Goal: Task Accomplishment & Management: Manage account settings

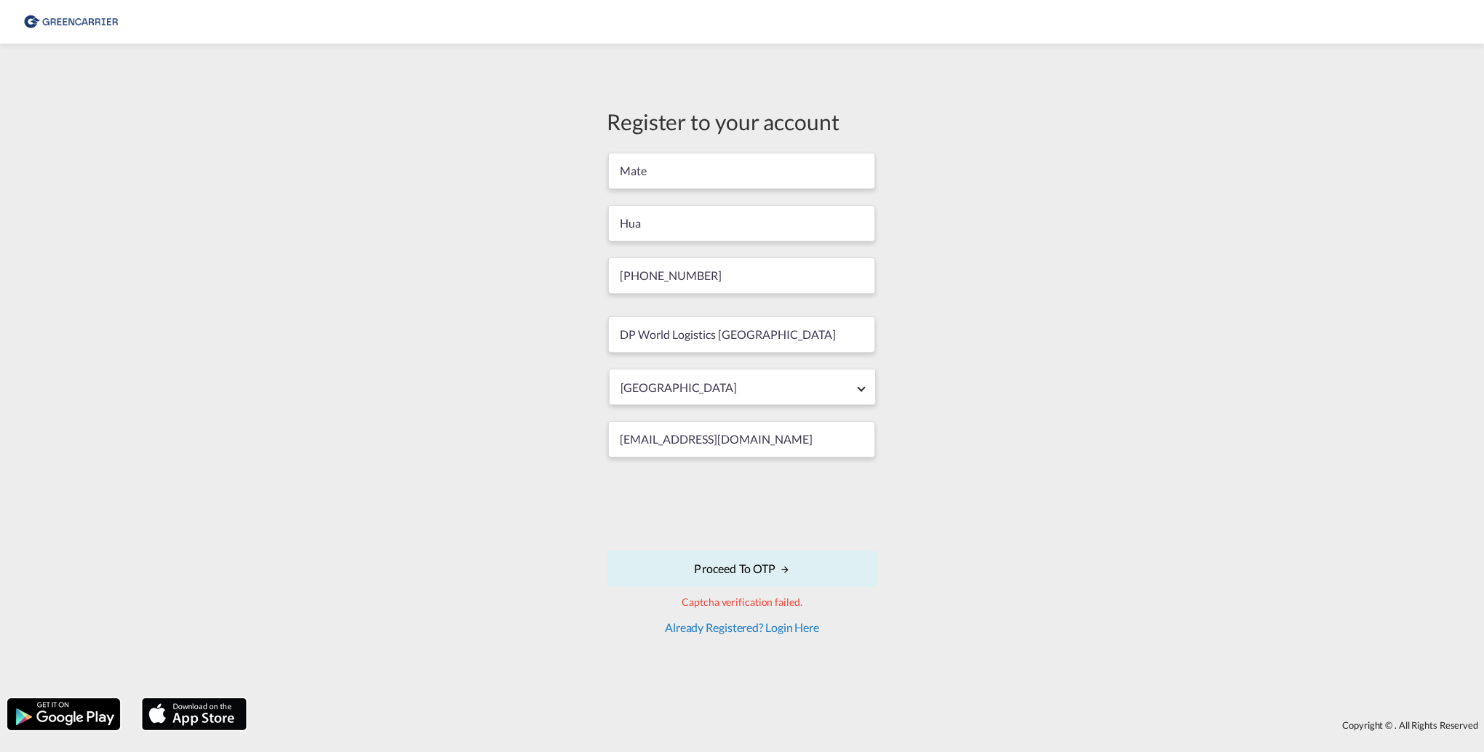
click at [732, 630] on link "Already Registered? Login Here" at bounding box center [742, 628] width 154 height 14
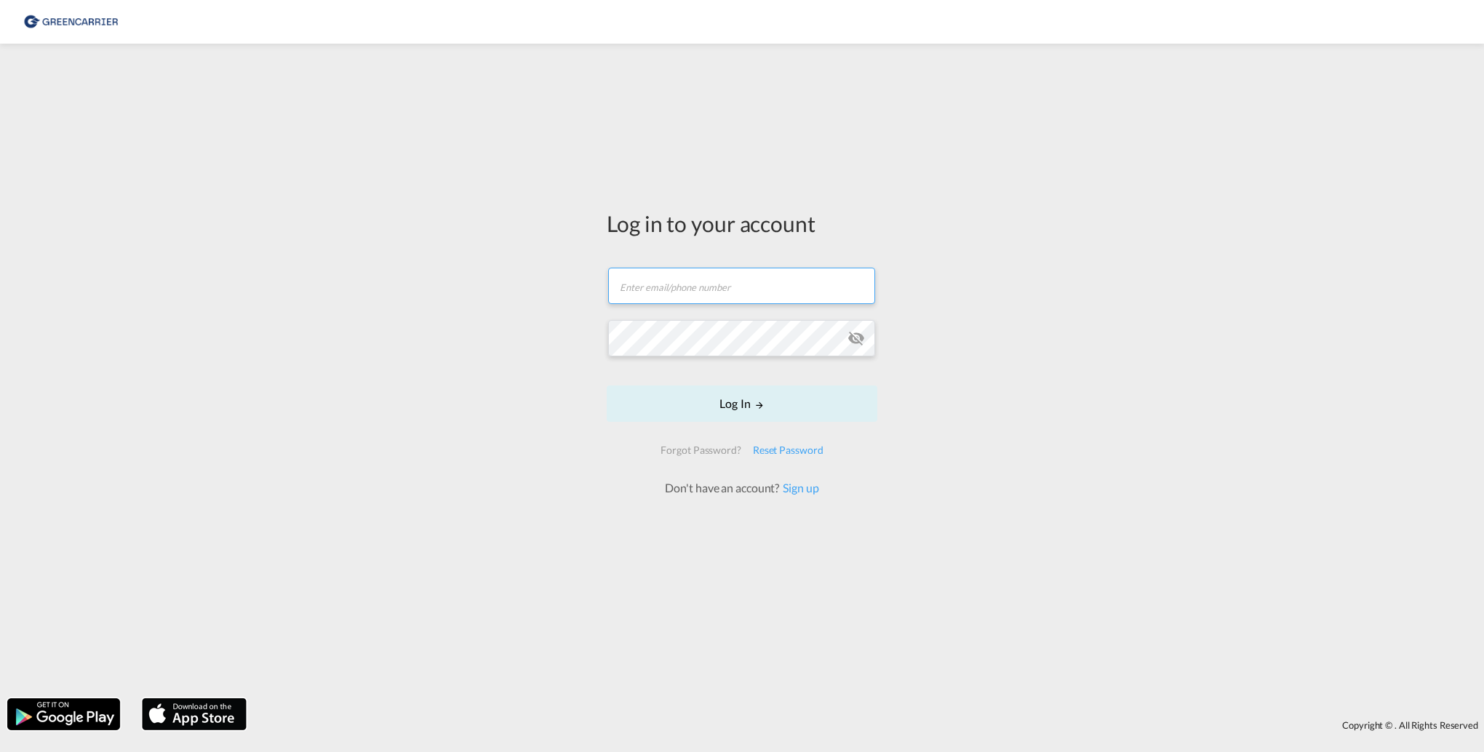
click at [717, 303] on input "text" at bounding box center [741, 286] width 267 height 36
type input "[EMAIL_ADDRESS][DOMAIN_NAME]"
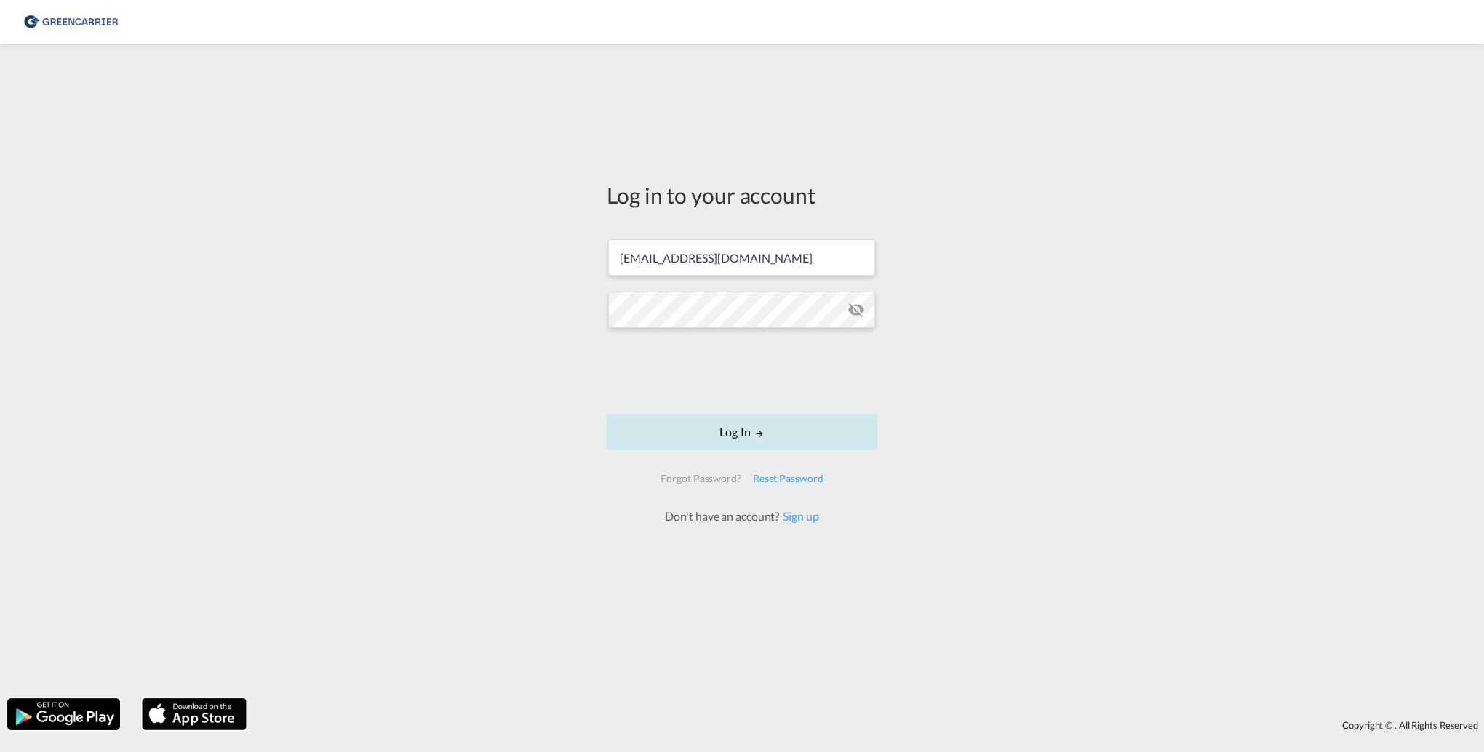
click at [672, 424] on button "Log In" at bounding box center [742, 432] width 271 height 36
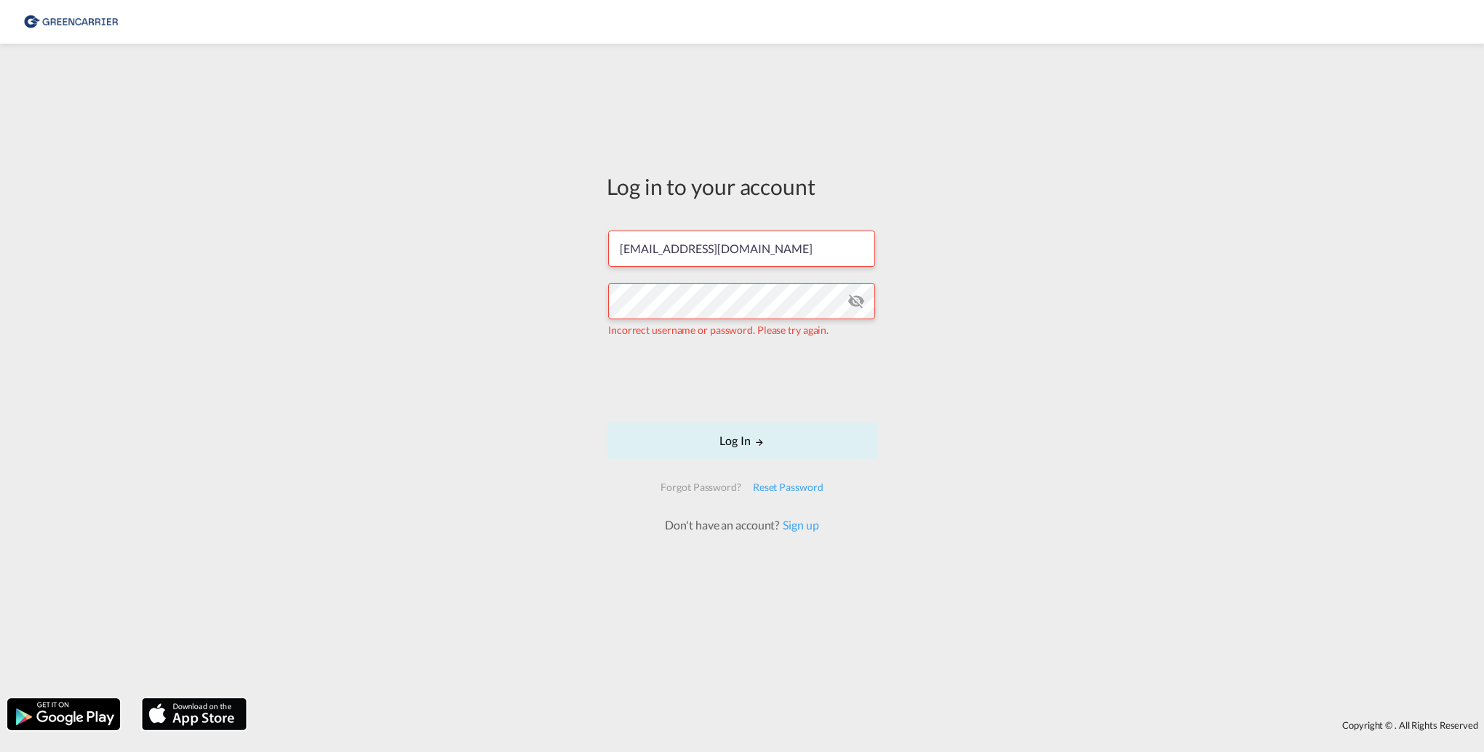
click at [859, 298] on md-icon "icon-eye-off" at bounding box center [856, 300] width 17 height 17
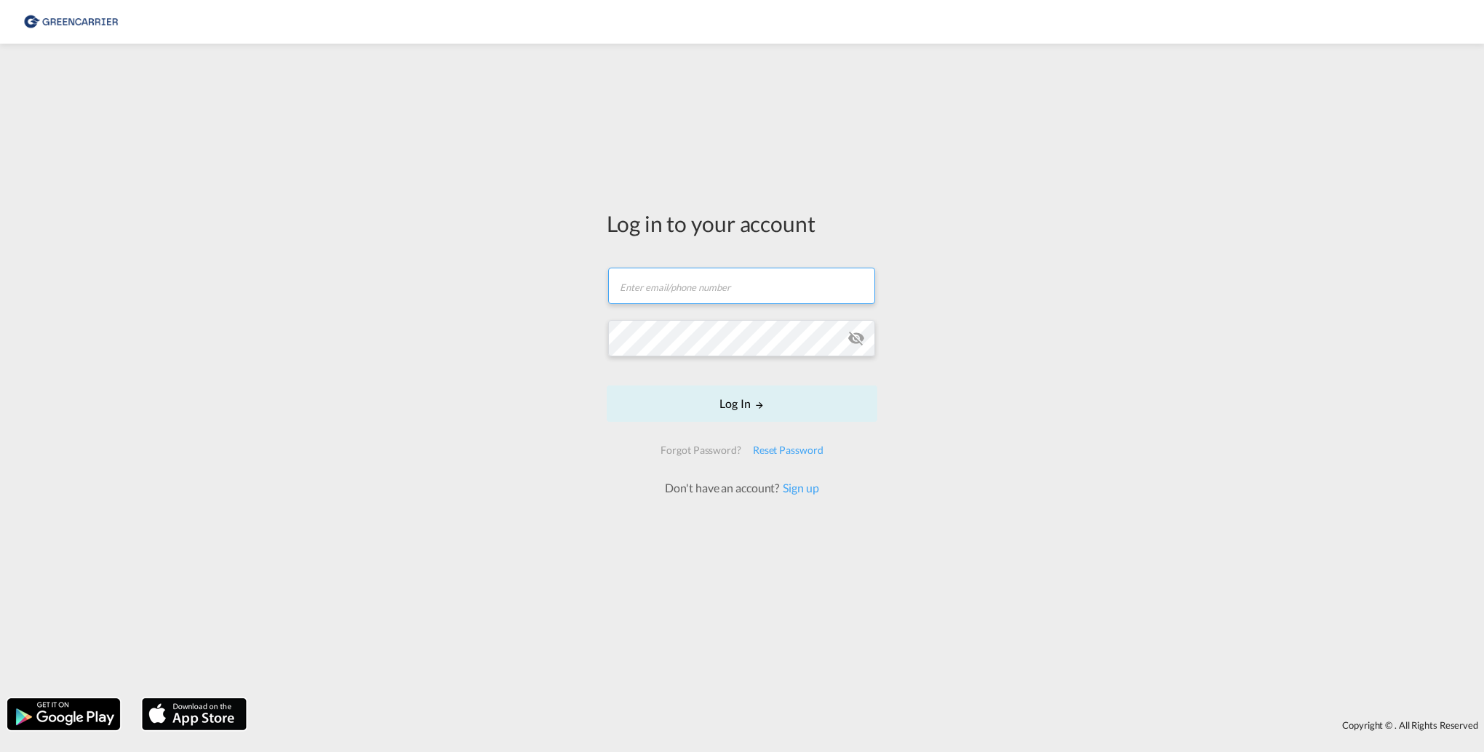
click at [795, 285] on input "text" at bounding box center [741, 286] width 267 height 36
type input "[EMAIL_ADDRESS][DOMAIN_NAME]"
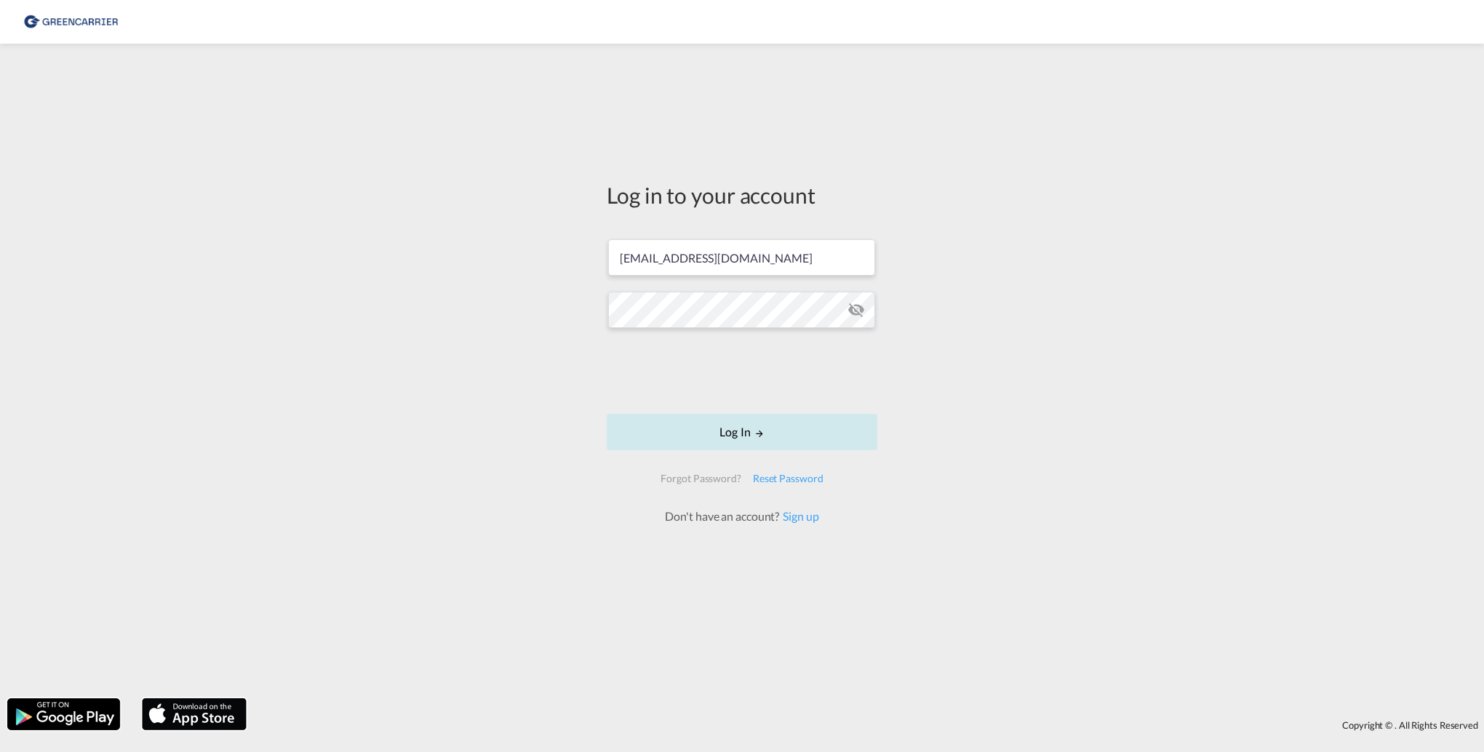
click at [708, 426] on button "Log In" at bounding box center [742, 432] width 271 height 36
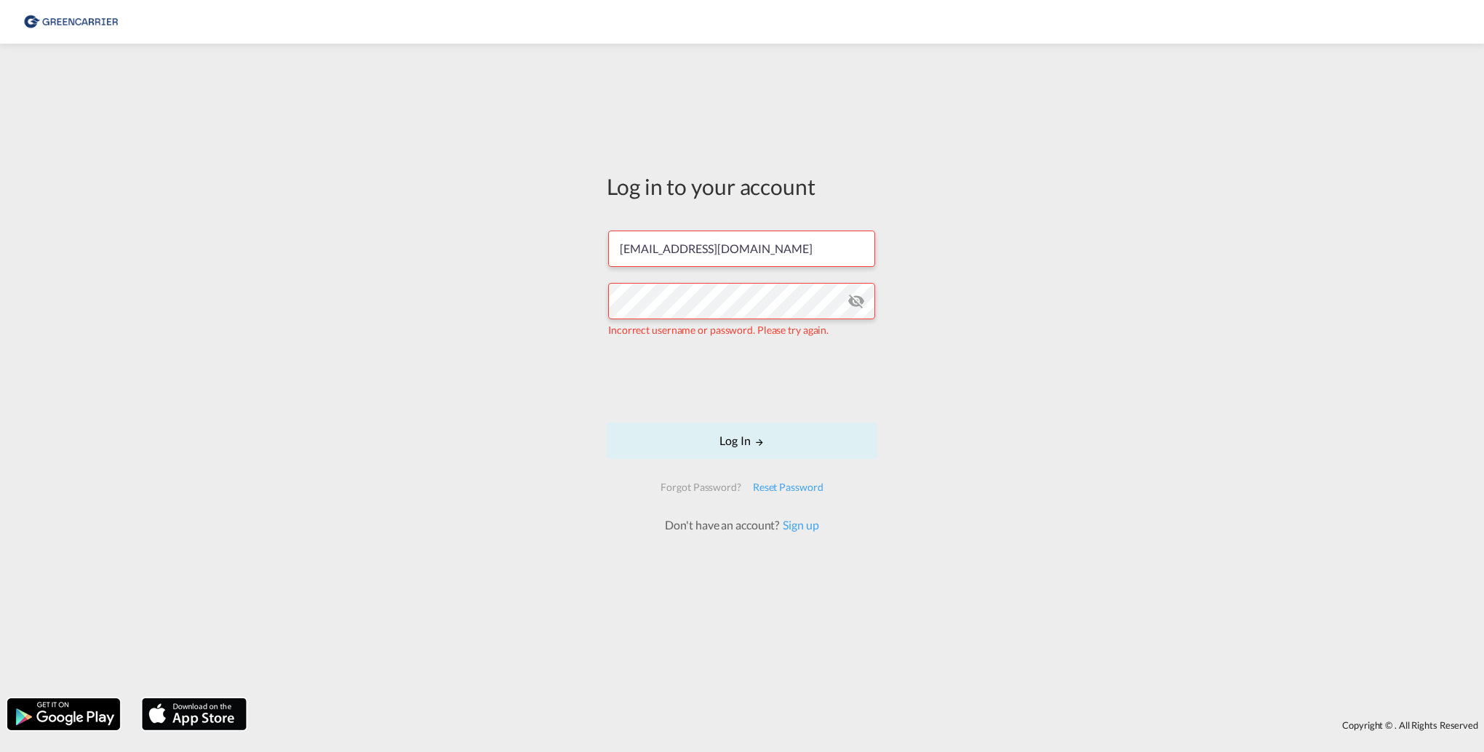
click at [851, 295] on md-icon "icon-eye-off" at bounding box center [856, 300] width 17 height 17
click at [714, 447] on button "Log In" at bounding box center [742, 441] width 271 height 36
click at [675, 442] on button "Log In" at bounding box center [742, 441] width 271 height 36
